Goal: Find specific fact: Find specific fact

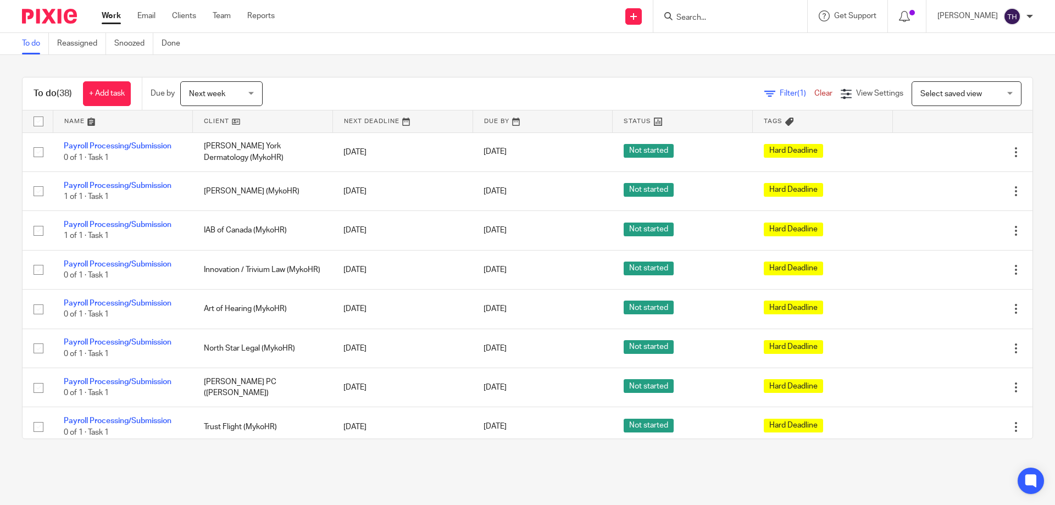
click at [729, 20] on input "Search" at bounding box center [724, 18] width 99 height 10
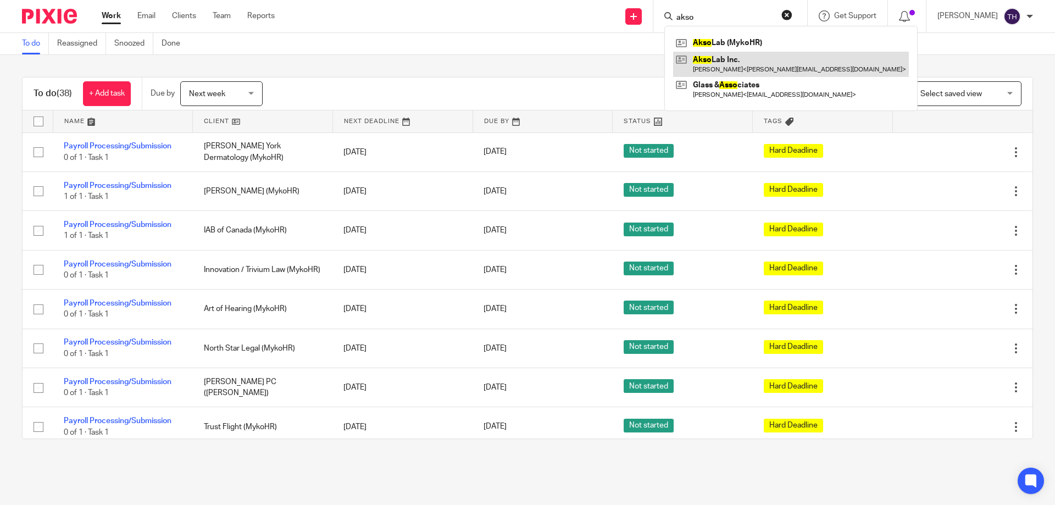
type input "akso"
click at [778, 60] on link at bounding box center [791, 64] width 236 height 25
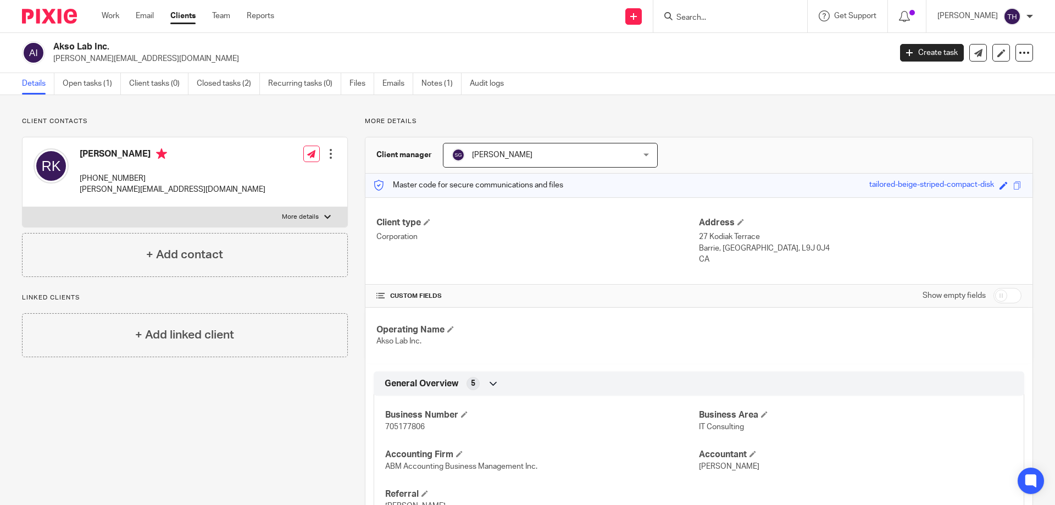
click at [415, 431] on p "705177806" at bounding box center [542, 426] width 314 height 11
click at [413, 431] on p "705177806" at bounding box center [542, 426] width 314 height 11
copy span "705177806"
click at [768, 16] on input "Search" at bounding box center [724, 18] width 99 height 10
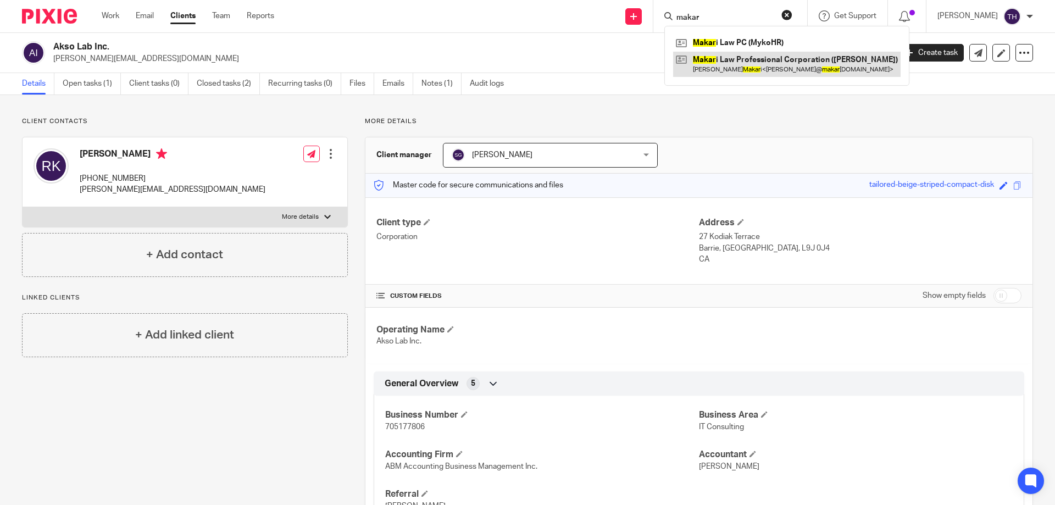
type input "makar"
click at [759, 66] on link at bounding box center [786, 64] width 227 height 25
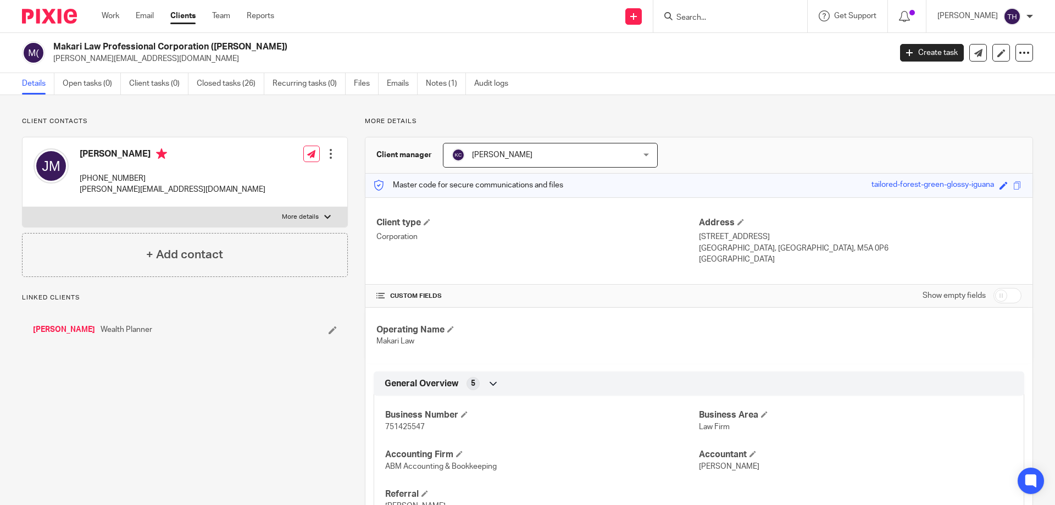
click at [406, 431] on p "751425547" at bounding box center [542, 426] width 314 height 11
copy span "751425547"
click at [754, 17] on input "Search" at bounding box center [724, 18] width 99 height 10
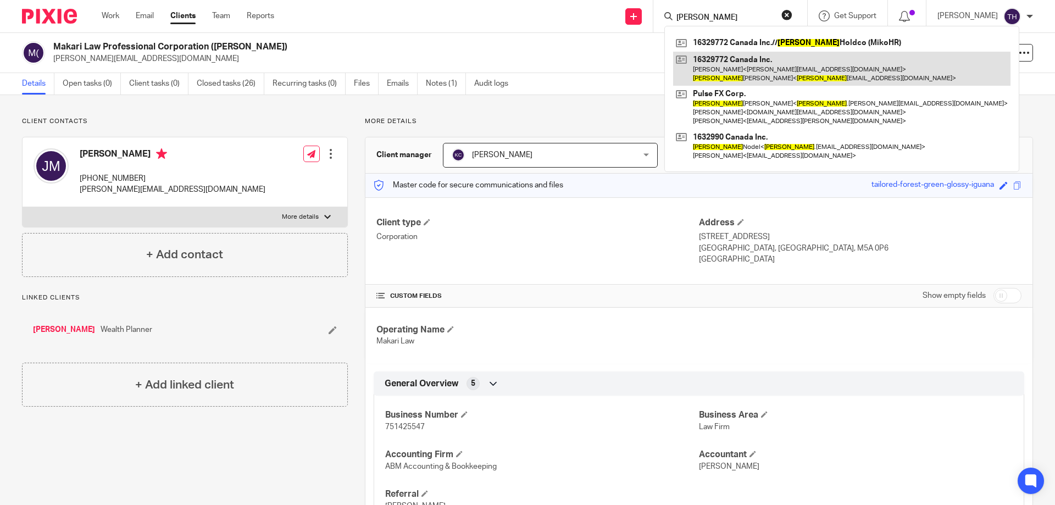
type input "shane"
click at [767, 59] on link at bounding box center [841, 69] width 337 height 34
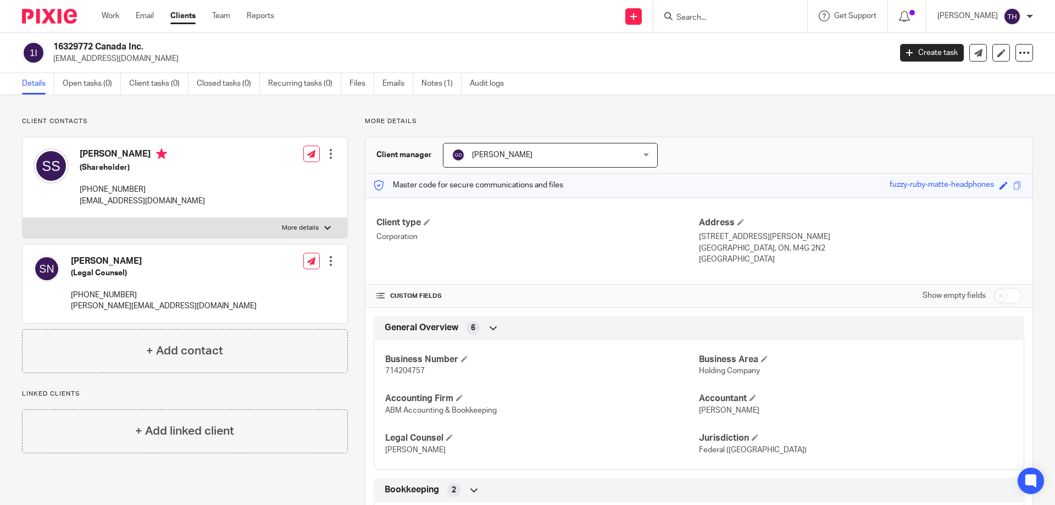
click at [407, 367] on p "714204757" at bounding box center [542, 370] width 314 height 11
copy span "714204757"
click at [390, 379] on div "Business Number 714204757 Business Area Holding Company Accounting Firm ABM Acc…" at bounding box center [699, 401] width 651 height 138
click at [392, 372] on span "714204757" at bounding box center [405, 371] width 40 height 8
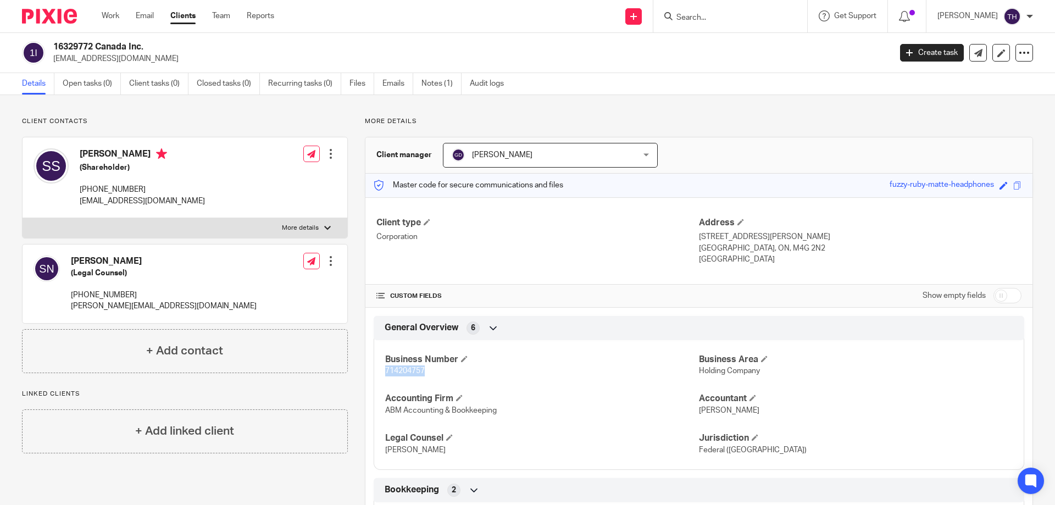
click at [392, 372] on span "714204757" at bounding box center [405, 371] width 40 height 8
click at [750, 16] on input "Search" at bounding box center [724, 18] width 99 height 10
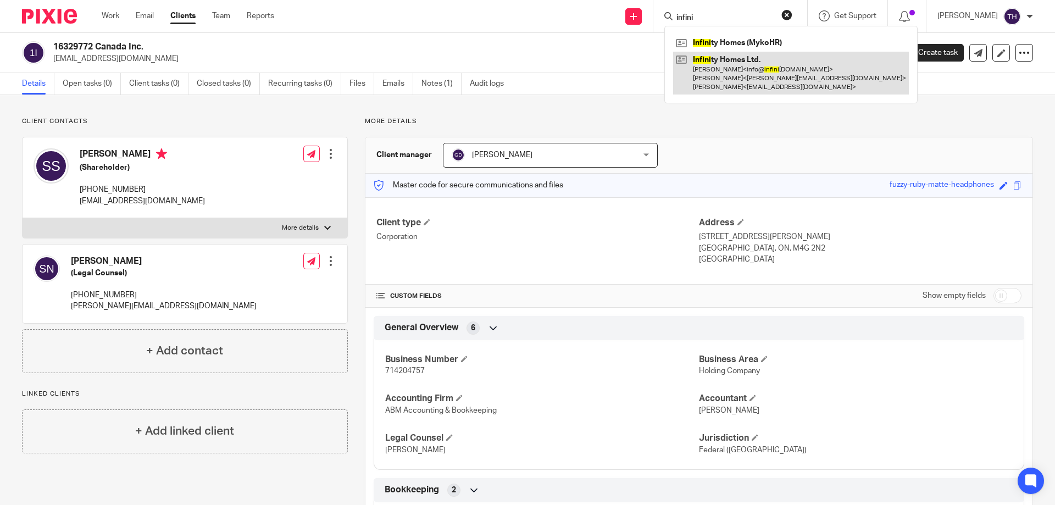
type input "infini"
click at [730, 68] on link at bounding box center [791, 73] width 236 height 43
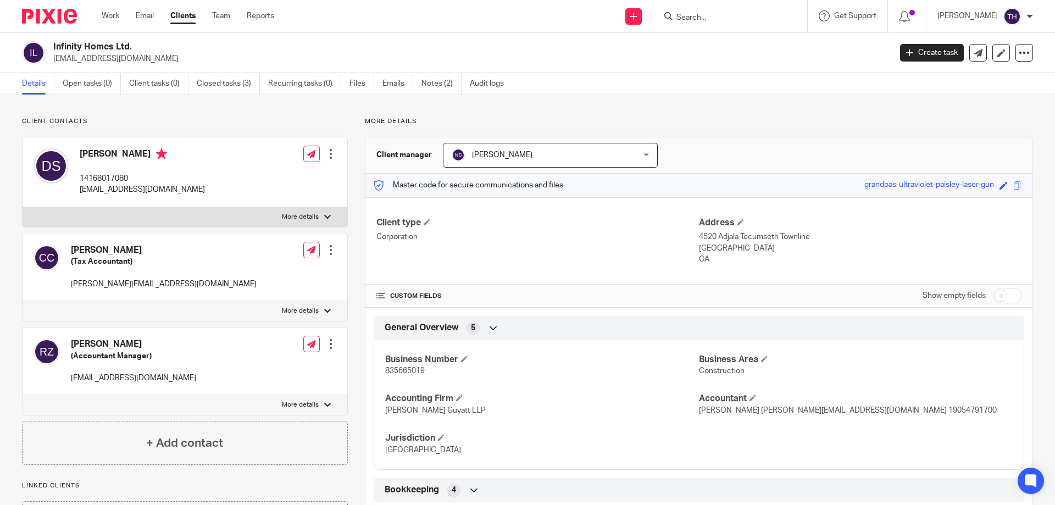
click at [414, 371] on span "835665019" at bounding box center [405, 371] width 40 height 8
copy span "835665019"
